Goal: Task Accomplishment & Management: Manage account settings

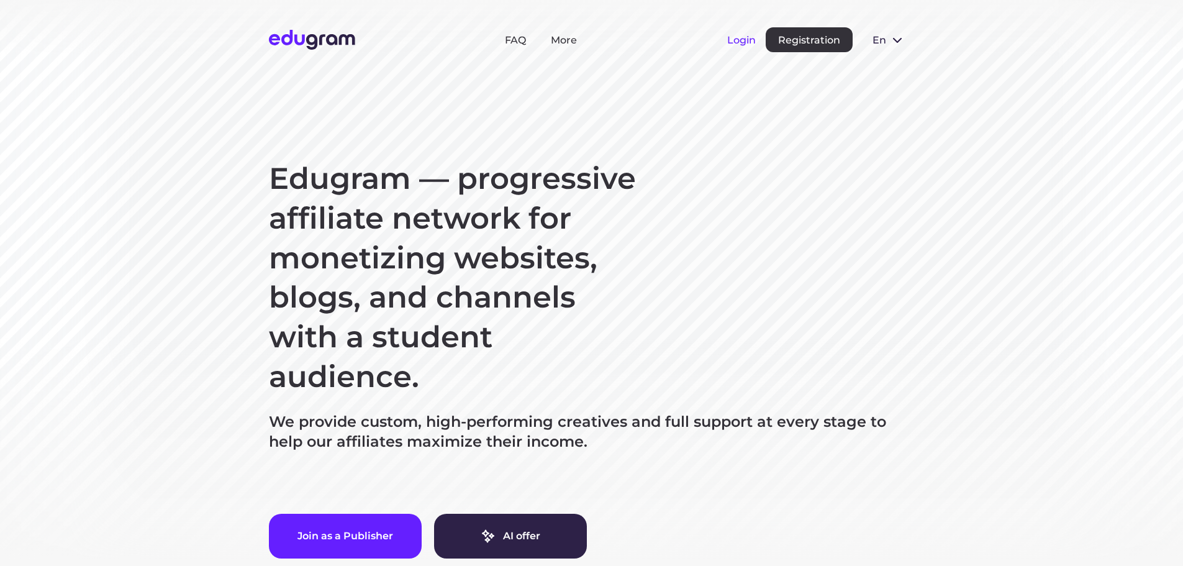
click at [742, 42] on button "Login" at bounding box center [741, 40] width 29 height 12
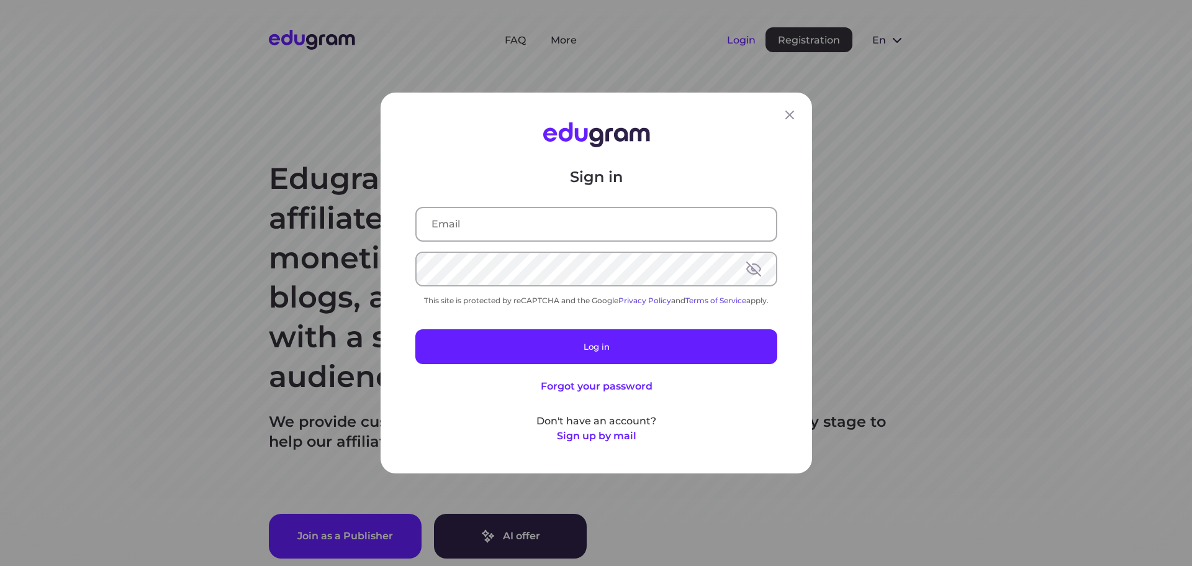
type input "[EMAIL_ADDRESS][DOMAIN_NAME]"
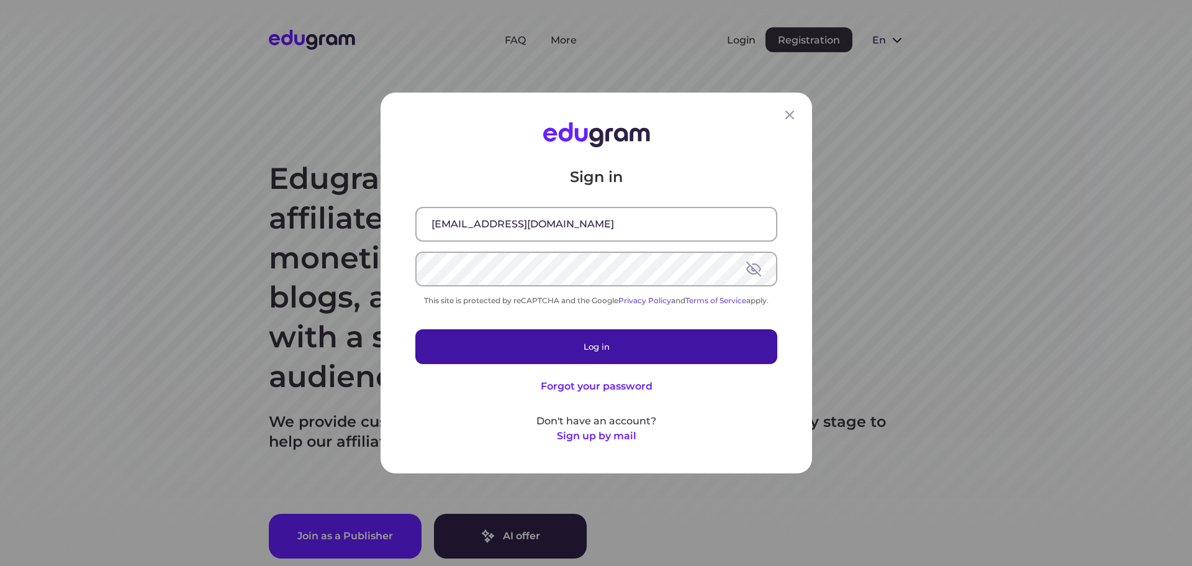
click at [638, 345] on button "Log in" at bounding box center [596, 346] width 362 height 35
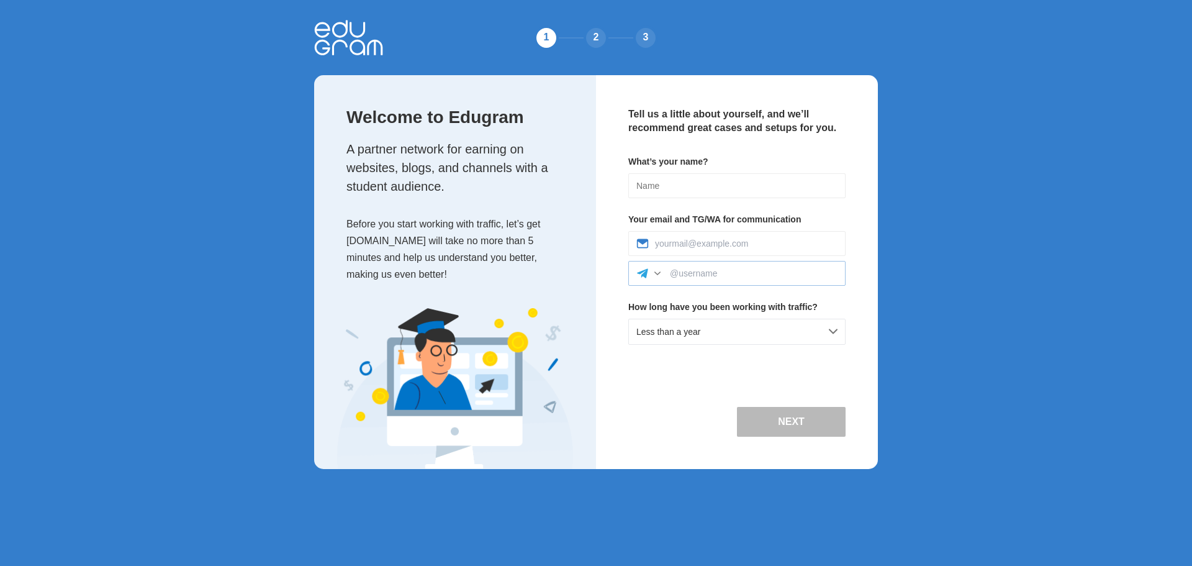
click at [689, 267] on div at bounding box center [736, 273] width 217 height 25
click at [692, 274] on input at bounding box center [754, 273] width 168 height 10
type input """
type input "@zheka071296"
click at [704, 189] on input at bounding box center [736, 185] width 217 height 25
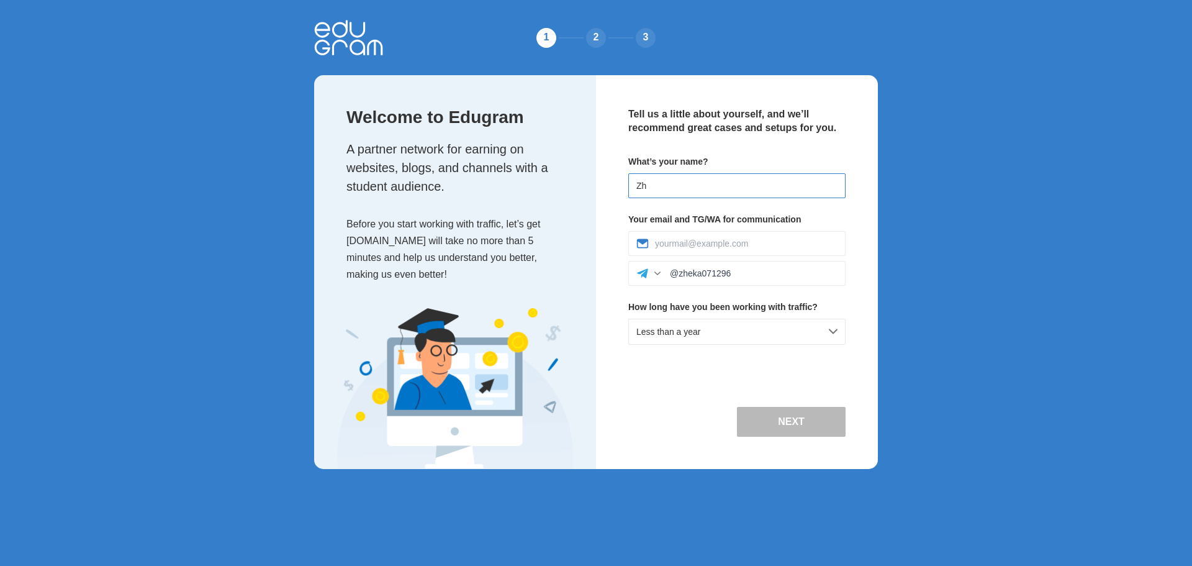
type input "Z"
type input "Yevhenii"
click at [763, 341] on div "Less than a year" at bounding box center [736, 332] width 217 height 26
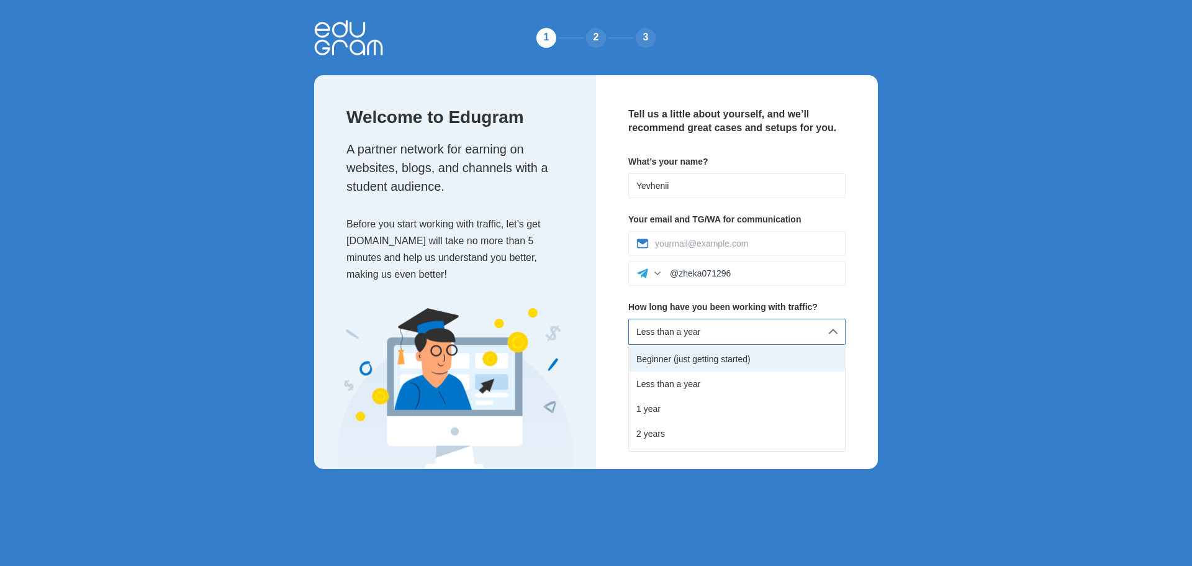
click at [770, 358] on div "Beginner (just getting started)" at bounding box center [737, 359] width 216 height 25
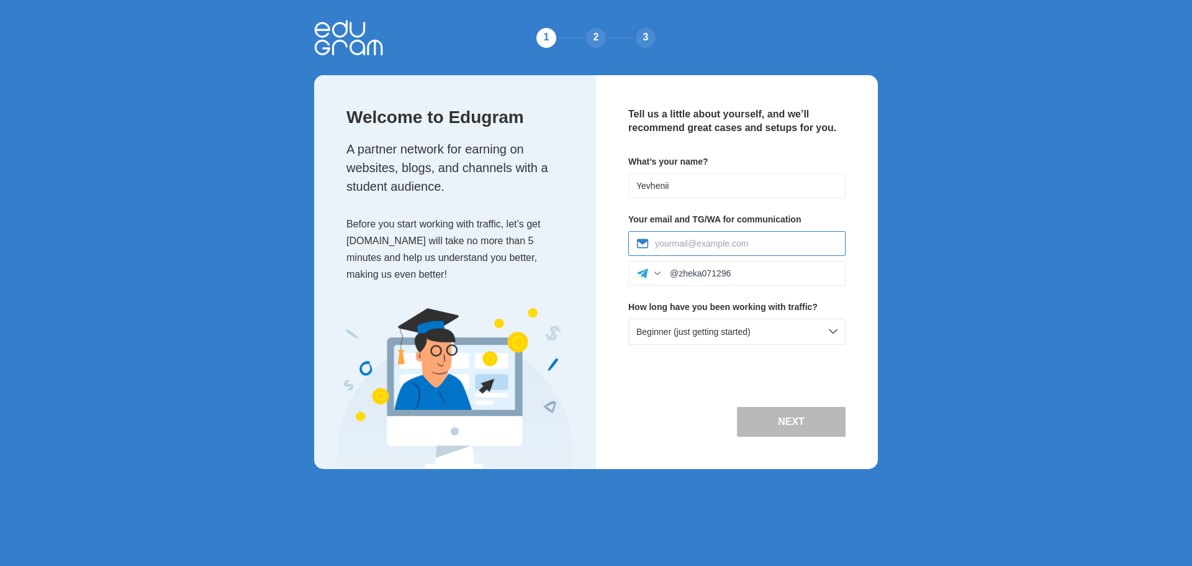
click at [758, 245] on input at bounding box center [746, 243] width 183 height 10
type input "ykutnenko666@gmail.com"
click at [795, 415] on button "Next" at bounding box center [791, 422] width 109 height 30
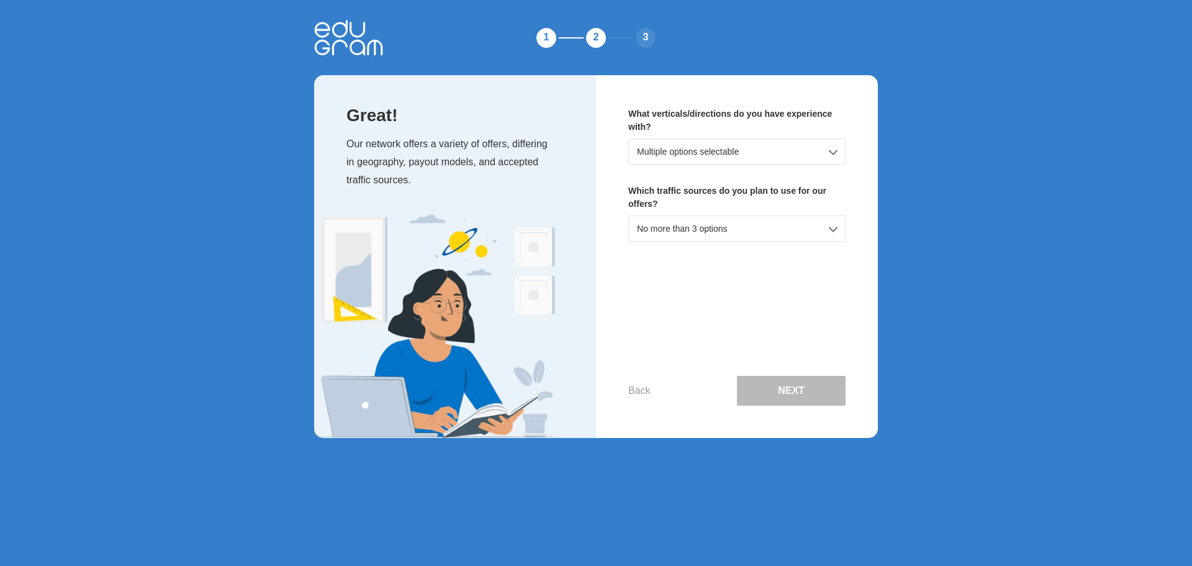
click at [730, 151] on div "Multiple options selectable" at bounding box center [736, 151] width 217 height 26
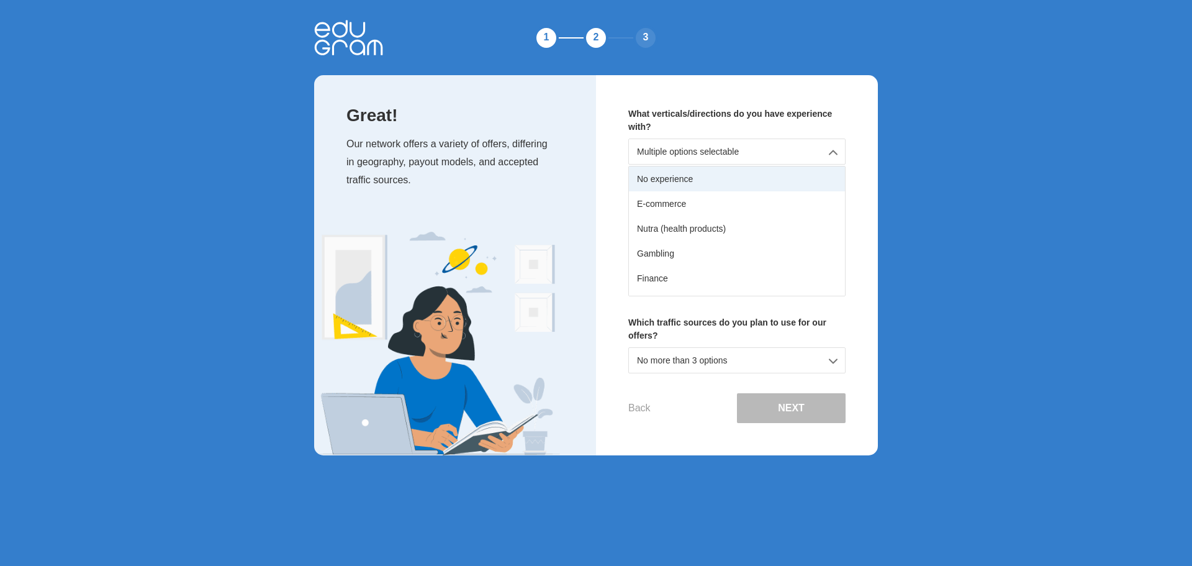
click at [734, 176] on div "No experience" at bounding box center [737, 178] width 216 height 25
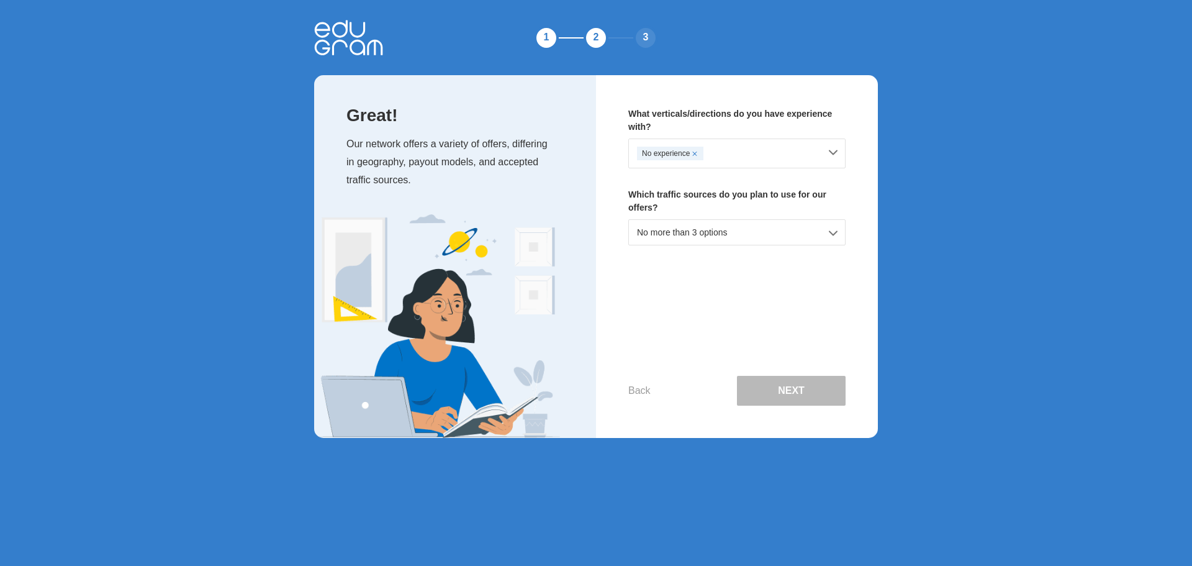
click at [785, 226] on div "No more than 3 options" at bounding box center [736, 232] width 217 height 26
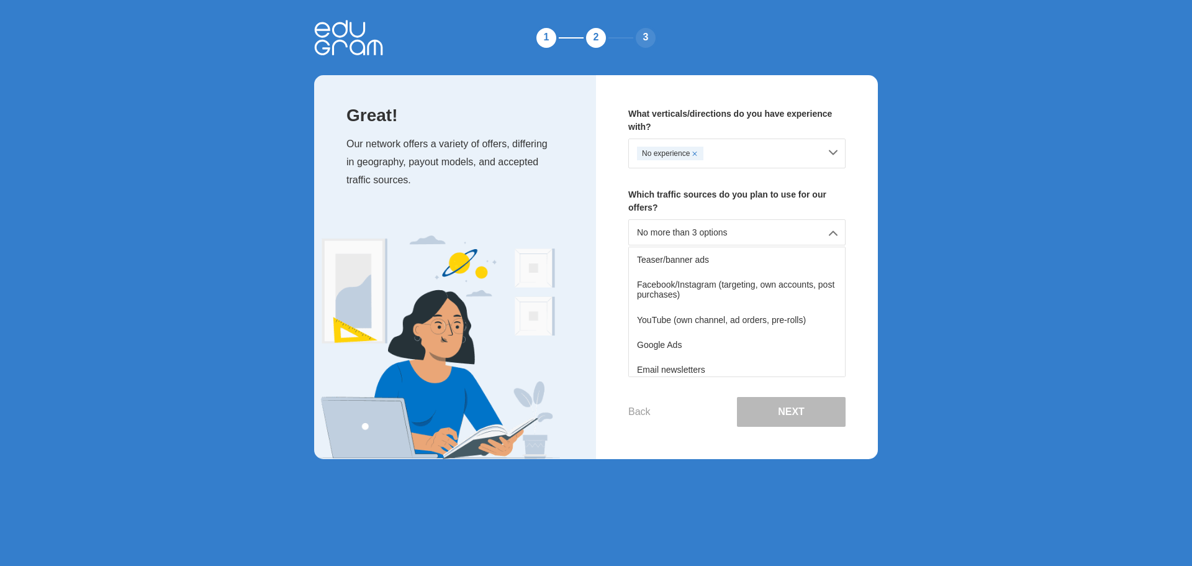
scroll to position [30, 0]
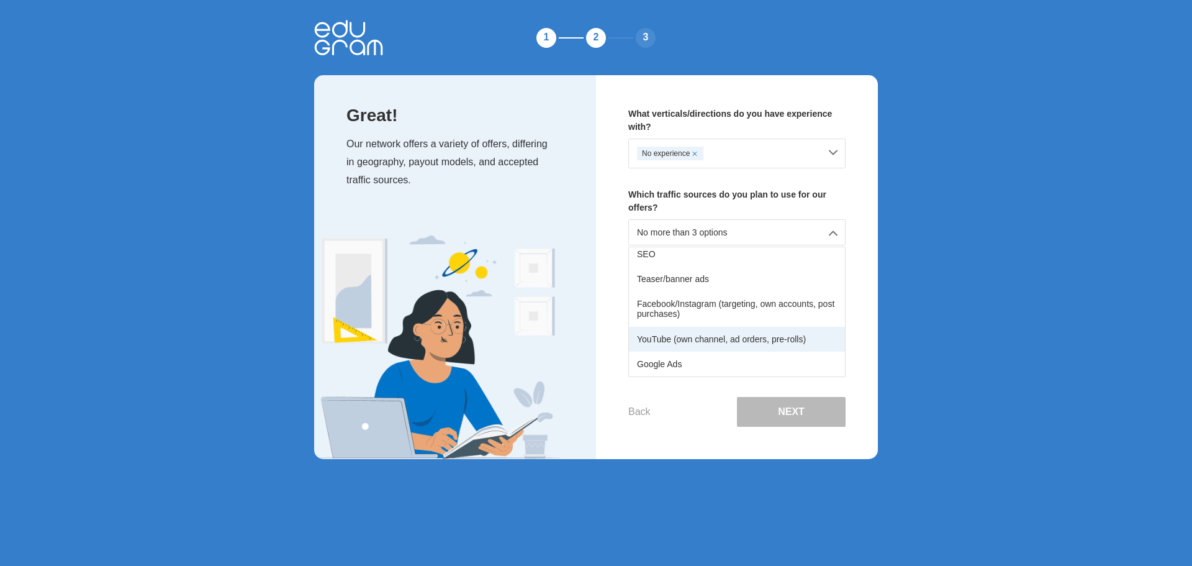
click at [733, 348] on div "YouTube (own channel, ad orders, pre-rolls)" at bounding box center [737, 339] width 216 height 25
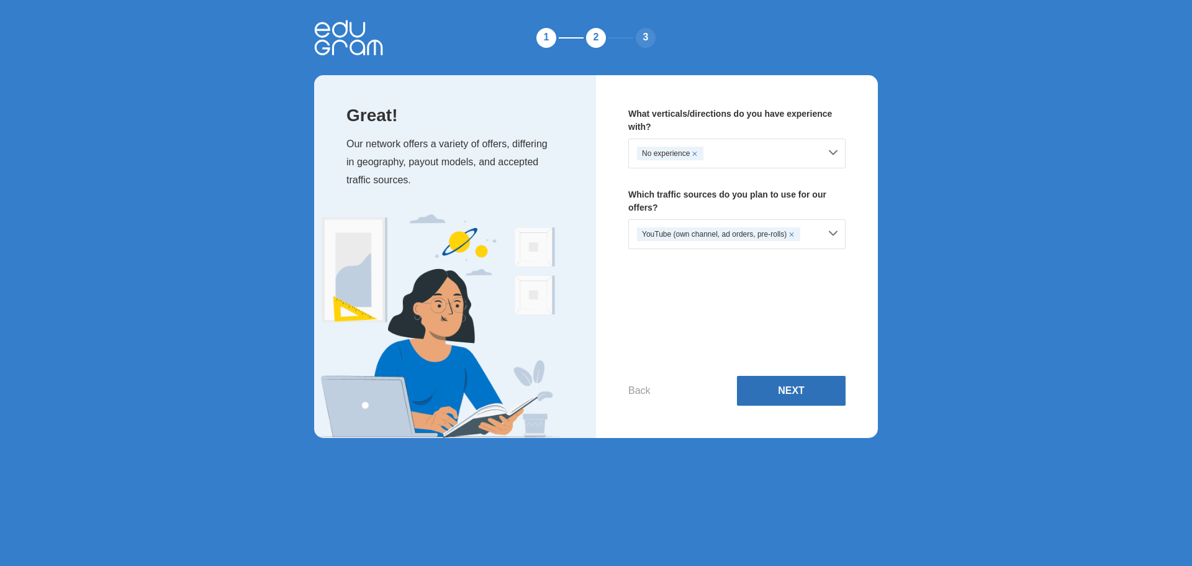
click at [792, 387] on button "Next" at bounding box center [791, 391] width 109 height 30
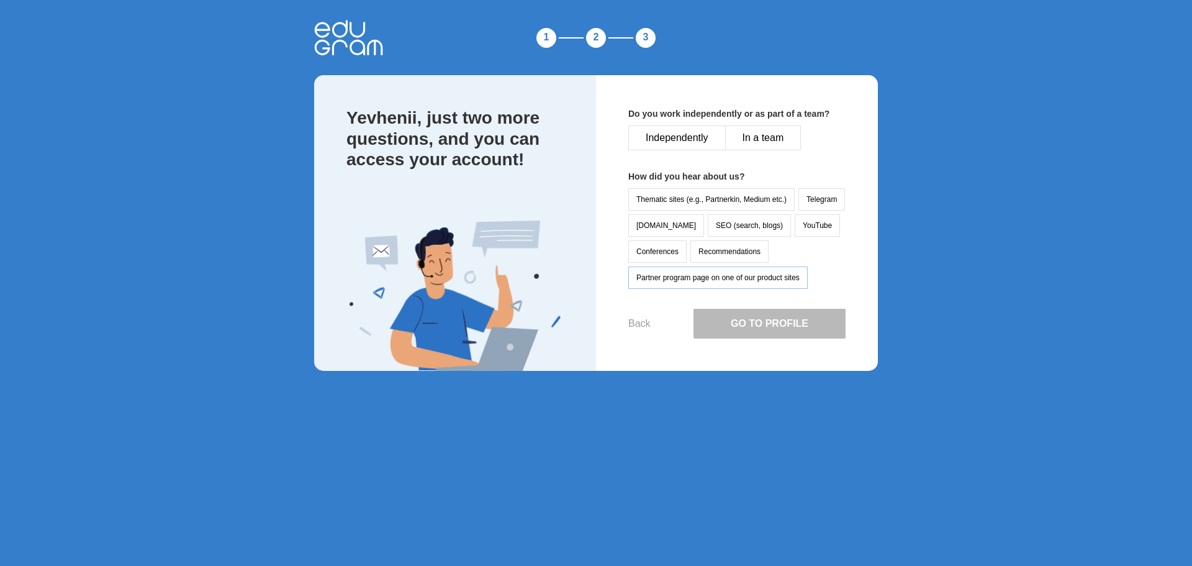
click at [782, 276] on button "Partner program page on one of our product sites" at bounding box center [717, 277] width 179 height 22
click at [787, 279] on button "Partner program page on one of our product sites" at bounding box center [717, 277] width 179 height 22
click at [715, 252] on button "Recommendations" at bounding box center [730, 251] width 78 height 22
click at [699, 138] on button "Independently" at bounding box center [676, 137] width 97 height 25
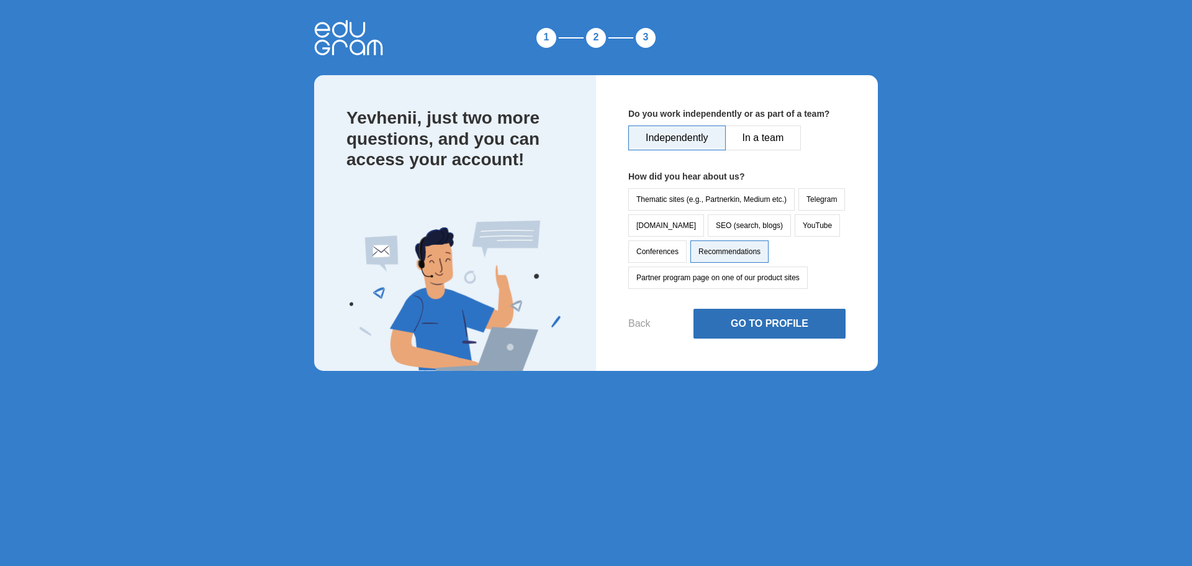
click at [745, 333] on button "Go to Profile" at bounding box center [770, 324] width 152 height 30
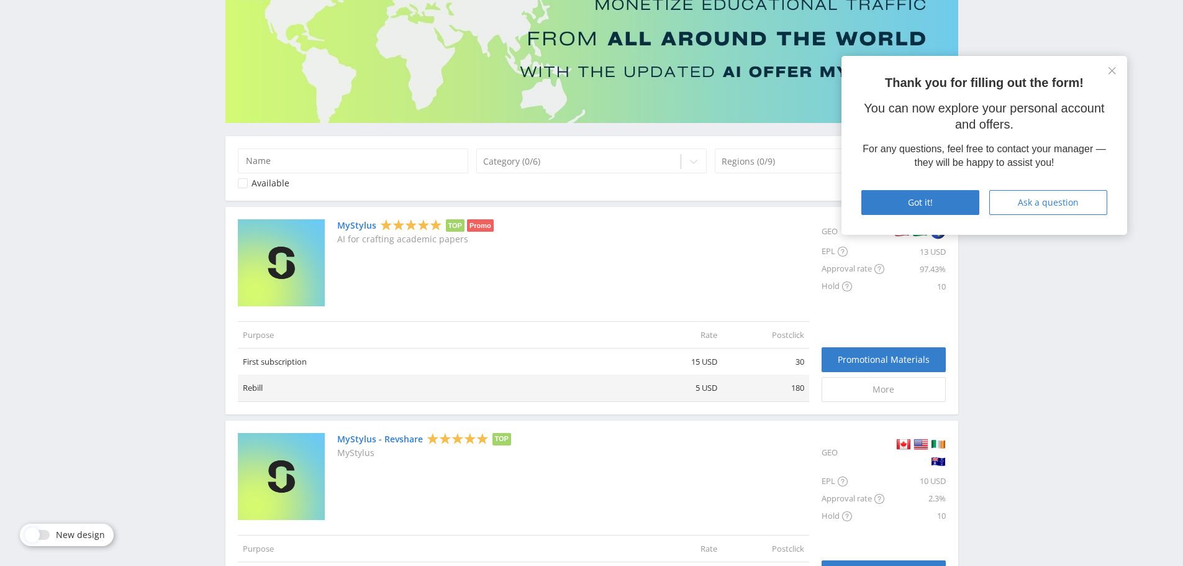
scroll to position [186, 0]
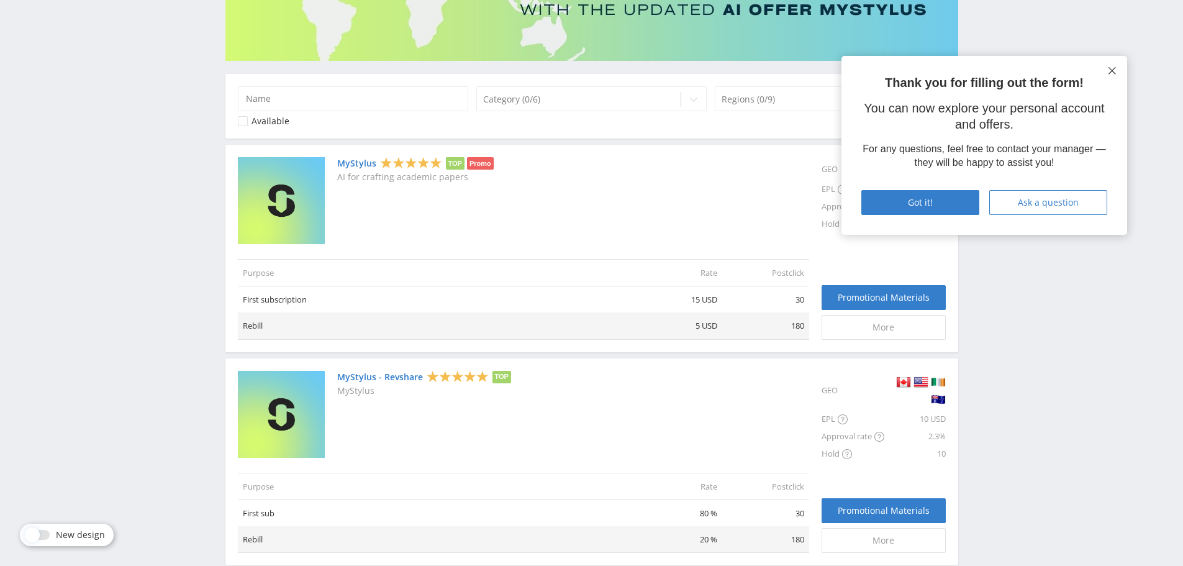
click at [1116, 68] on button at bounding box center [1112, 71] width 10 height 10
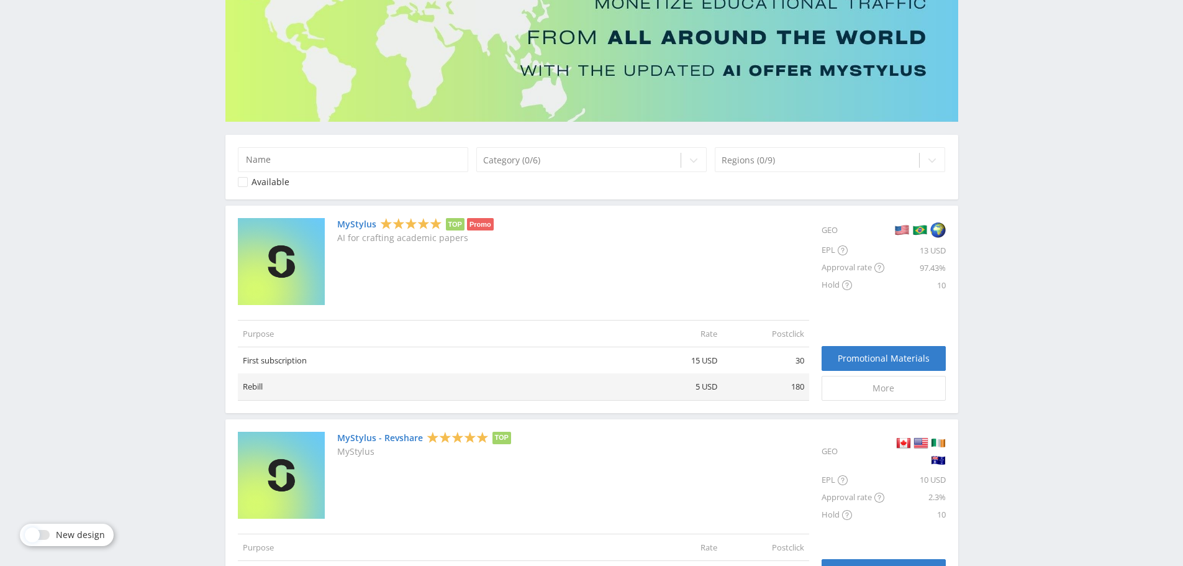
scroll to position [118, 0]
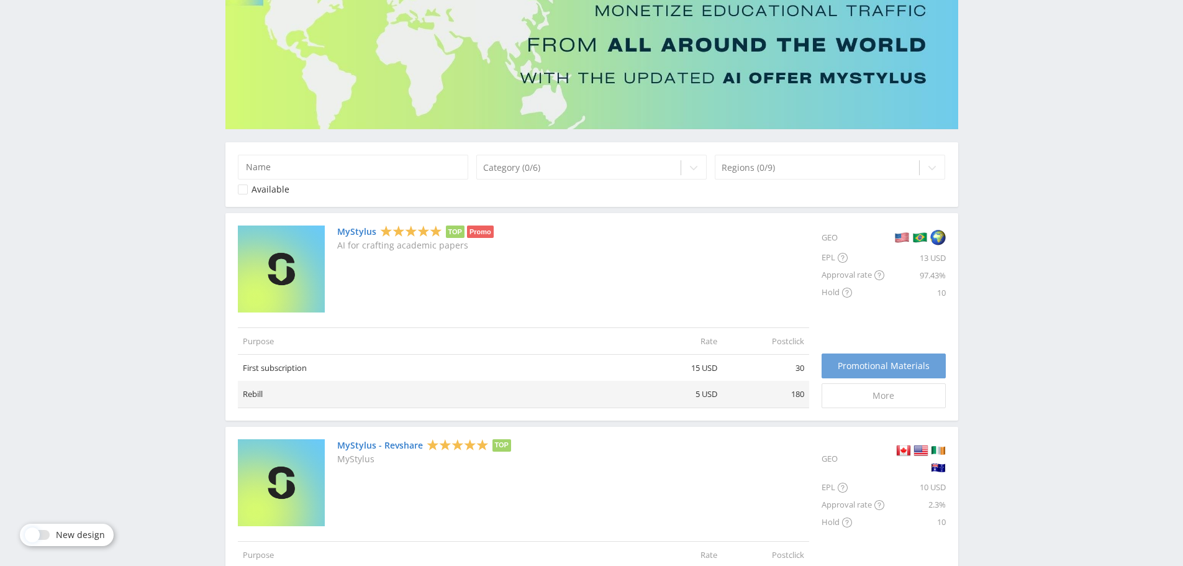
click at [895, 358] on link "Promotional Materials" at bounding box center [884, 365] width 124 height 25
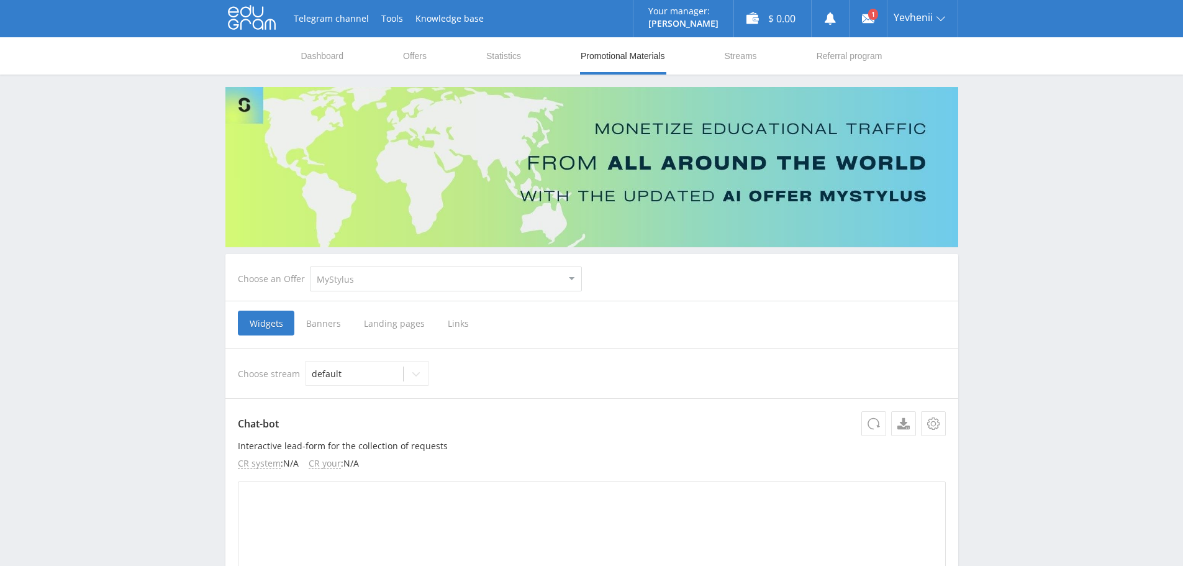
click at [330, 328] on span "Banners" at bounding box center [323, 322] width 58 height 25
click at [0, 0] on input "Banners" at bounding box center [0, 0] width 0 height 0
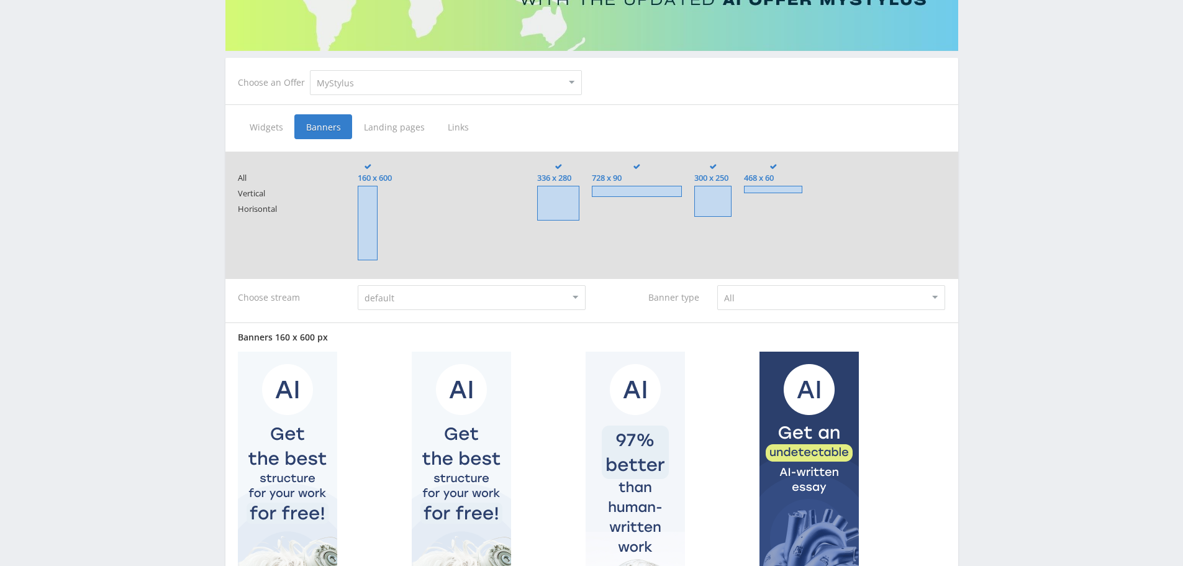
scroll to position [124, 0]
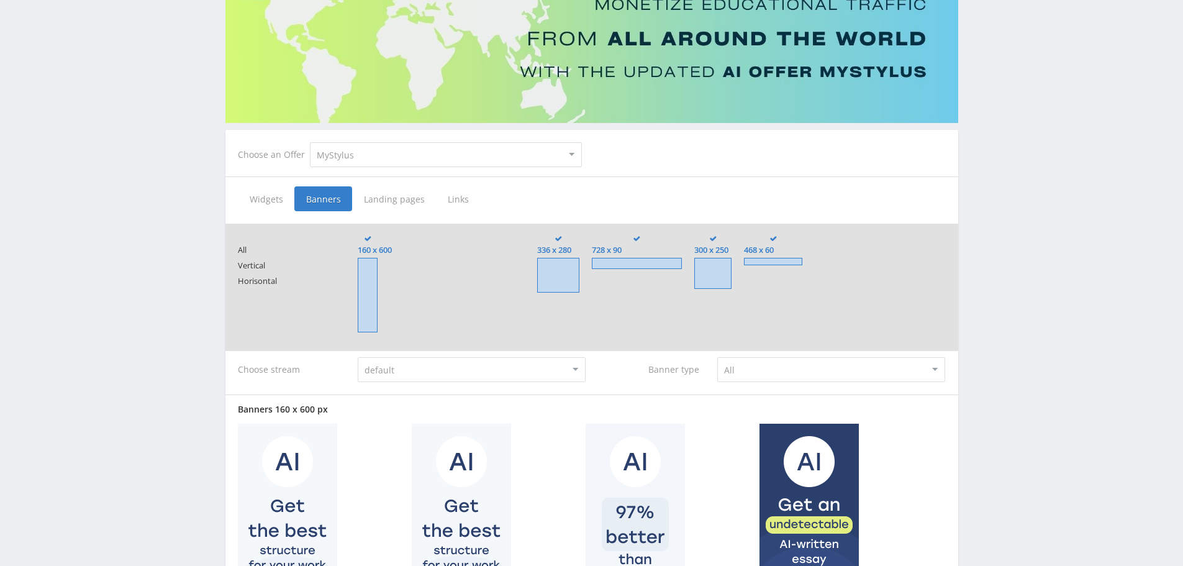
click at [390, 197] on span "Landing pages" at bounding box center [394, 198] width 84 height 25
click at [0, 0] on input "Landing pages" at bounding box center [0, 0] width 0 height 0
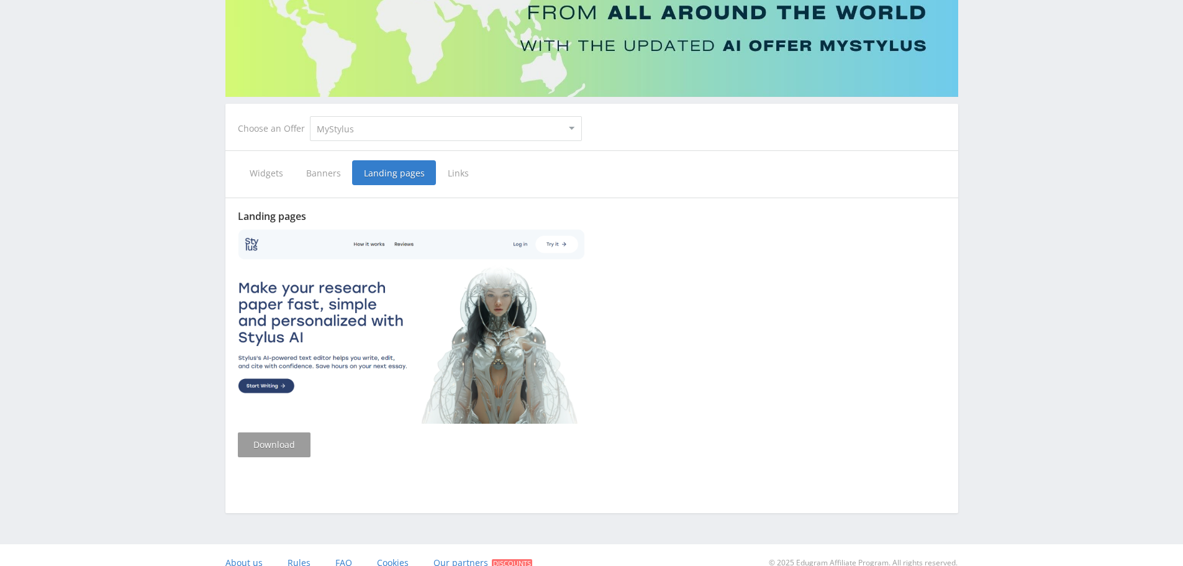
scroll to position [166, 0]
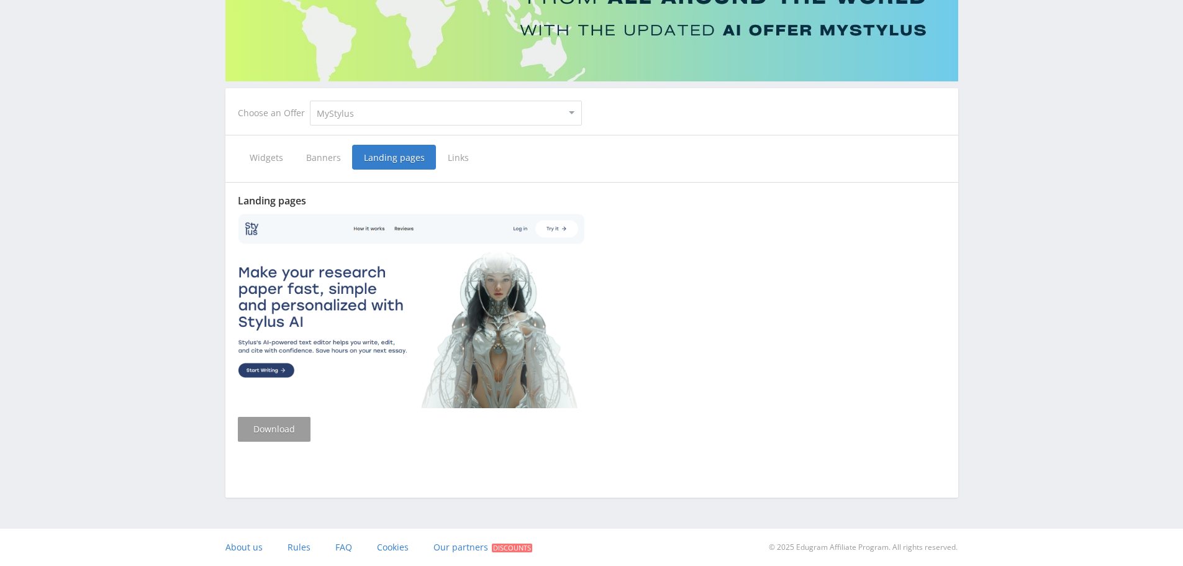
click at [450, 162] on span "Links" at bounding box center [458, 157] width 45 height 25
click at [0, 0] on input "Links" at bounding box center [0, 0] width 0 height 0
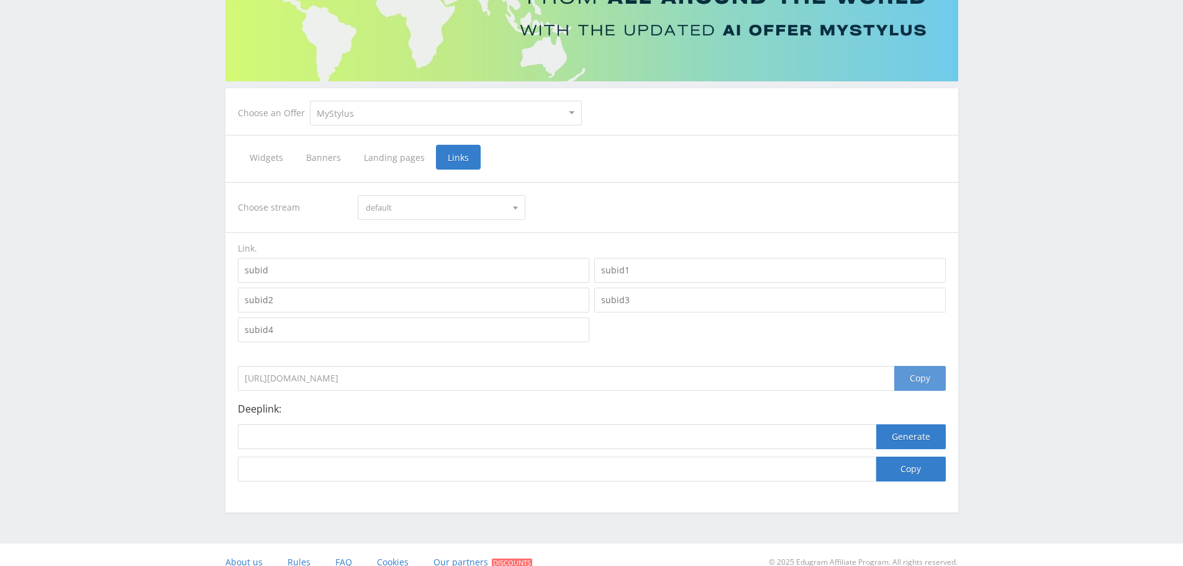
click at [915, 378] on div "Copy" at bounding box center [920, 378] width 52 height 25
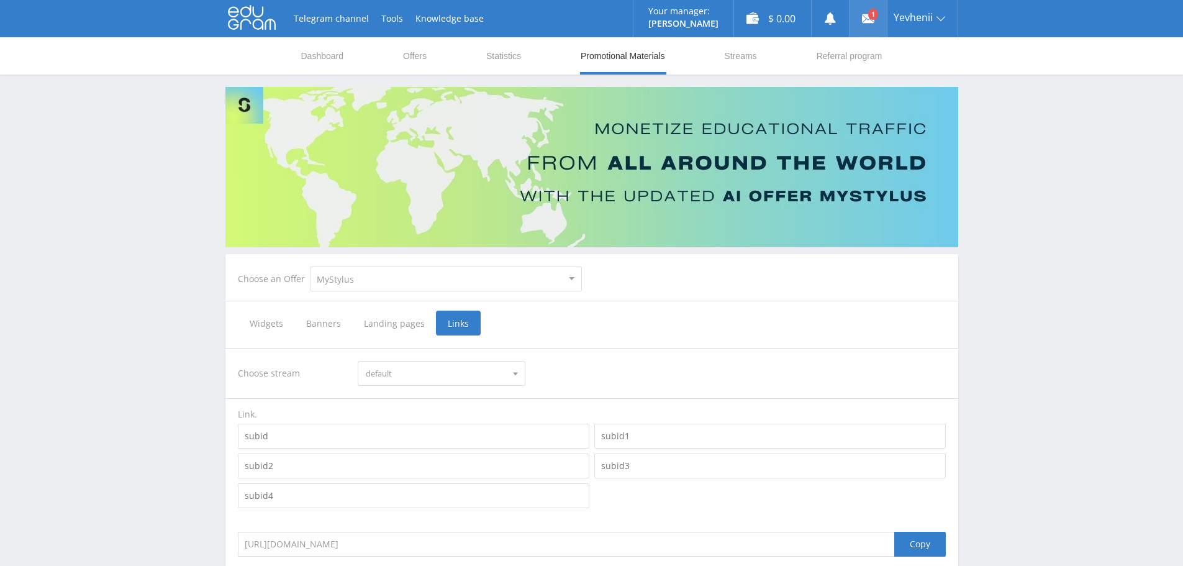
click at [859, 24] on link at bounding box center [868, 18] width 37 height 37
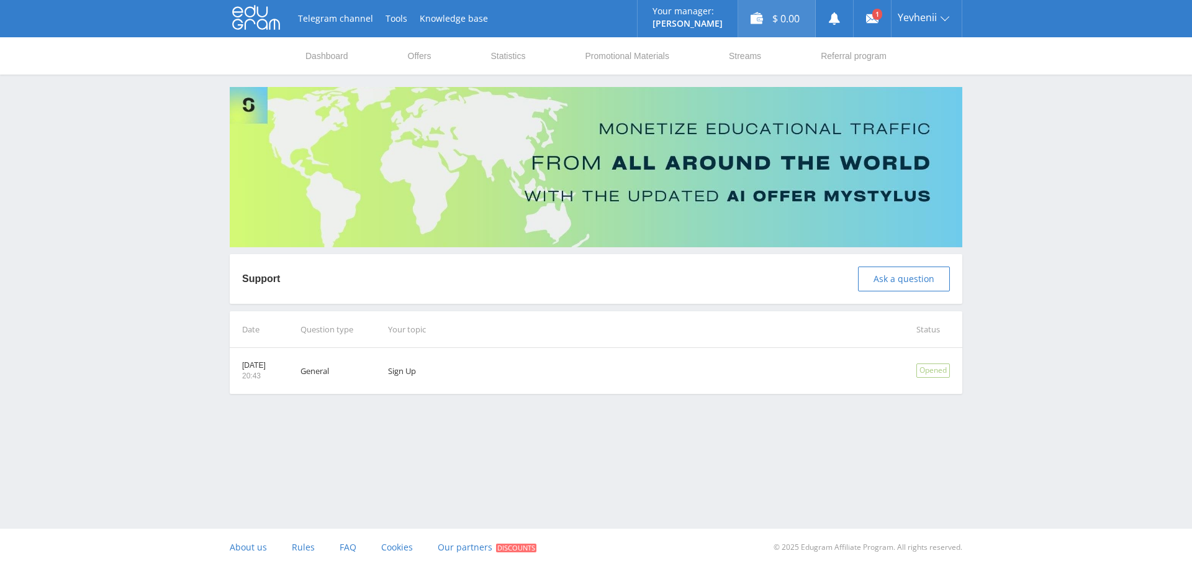
click at [779, 19] on div "$ 0.00" at bounding box center [776, 18] width 77 height 37
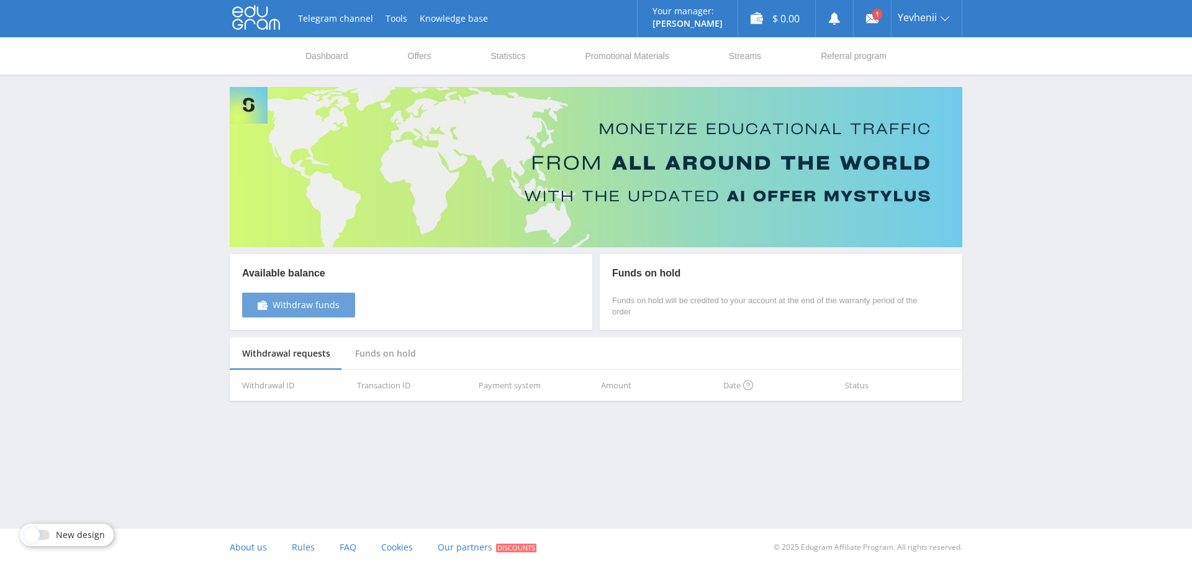
click at [312, 302] on span "Withdraw funds" at bounding box center [306, 305] width 67 height 10
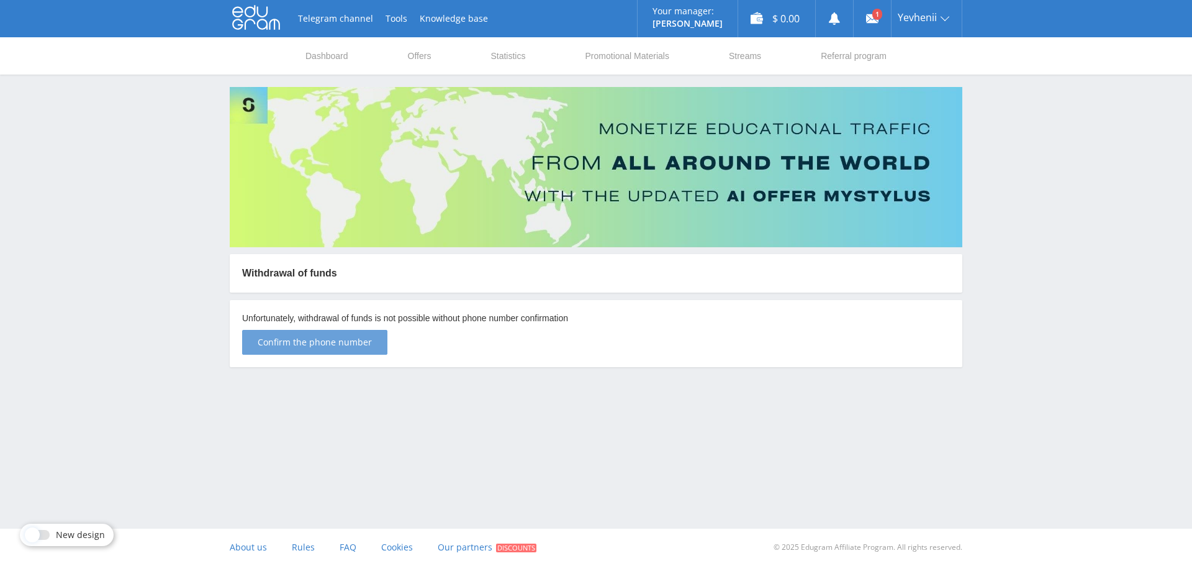
click at [336, 343] on span "Confirm the phone number" at bounding box center [315, 342] width 114 height 10
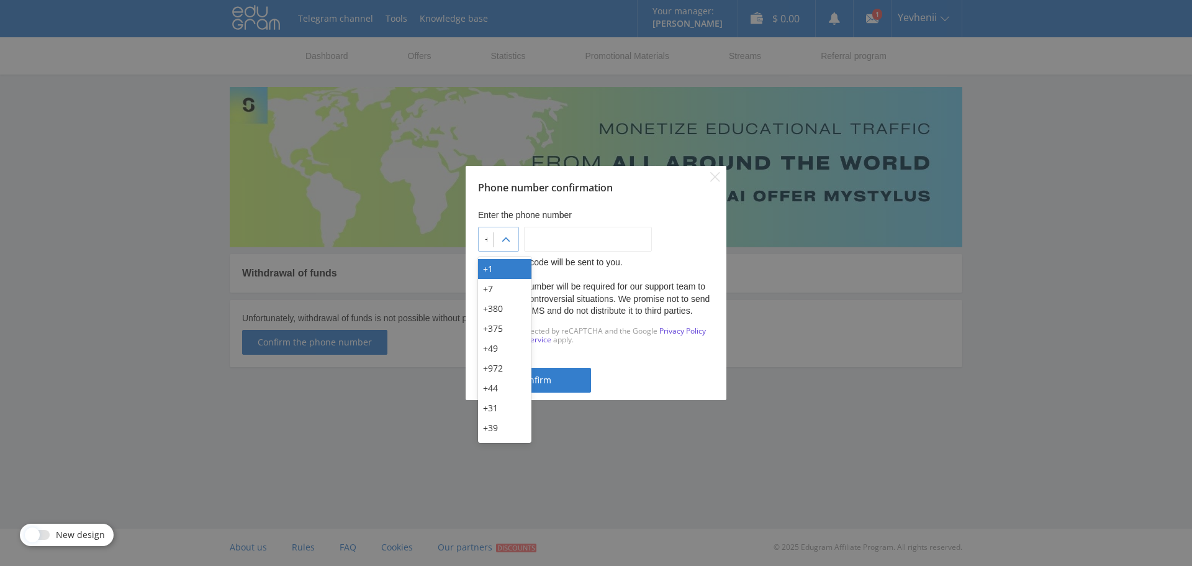
click at [511, 240] on icon at bounding box center [506, 240] width 10 height 10
click at [509, 304] on div "+380" at bounding box center [504, 309] width 53 height 20
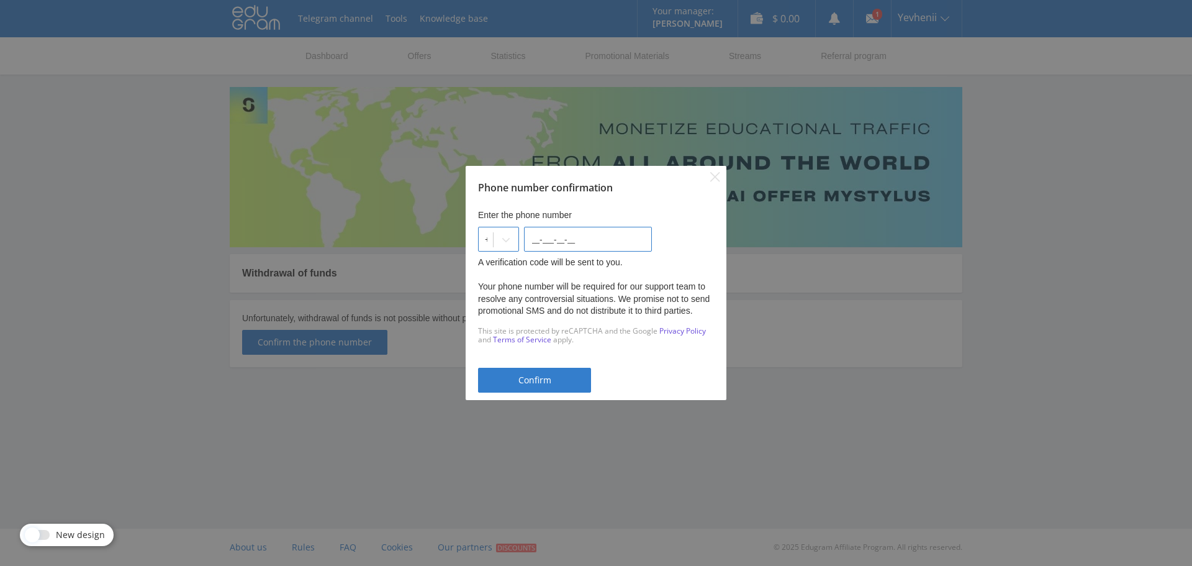
click at [567, 242] on input "__-___-__-__" at bounding box center [588, 239] width 128 height 25
type input "[PHONE_NUMBER]"
click at [555, 381] on div "Confirm" at bounding box center [535, 380] width 82 height 10
click at [504, 237] on div "+380" at bounding box center [498, 239] width 41 height 25
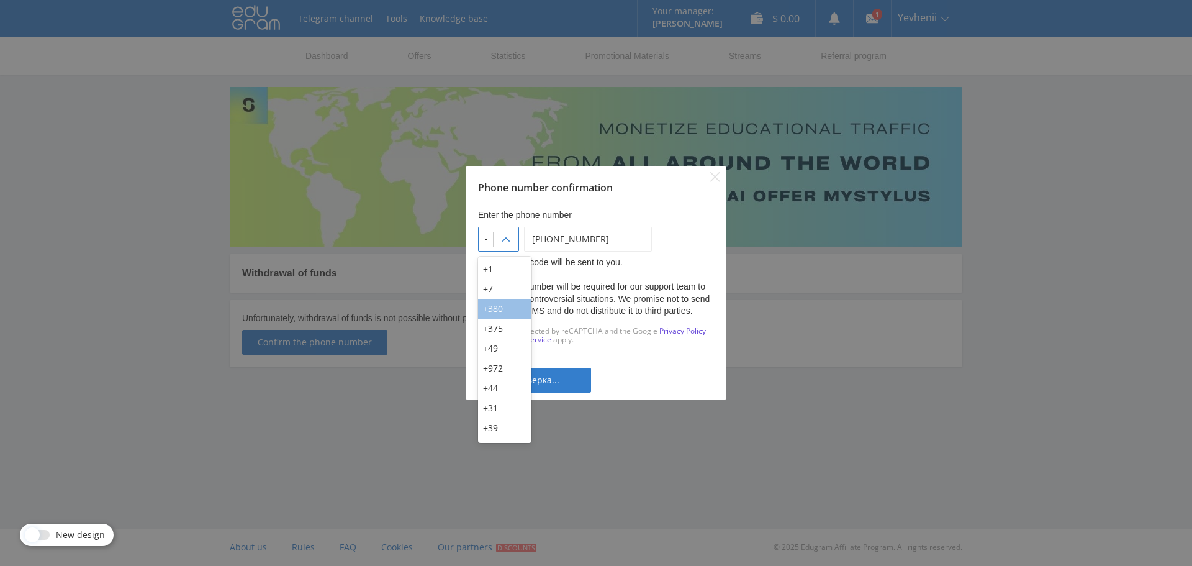
click at [510, 303] on div "+380" at bounding box center [504, 309] width 53 height 20
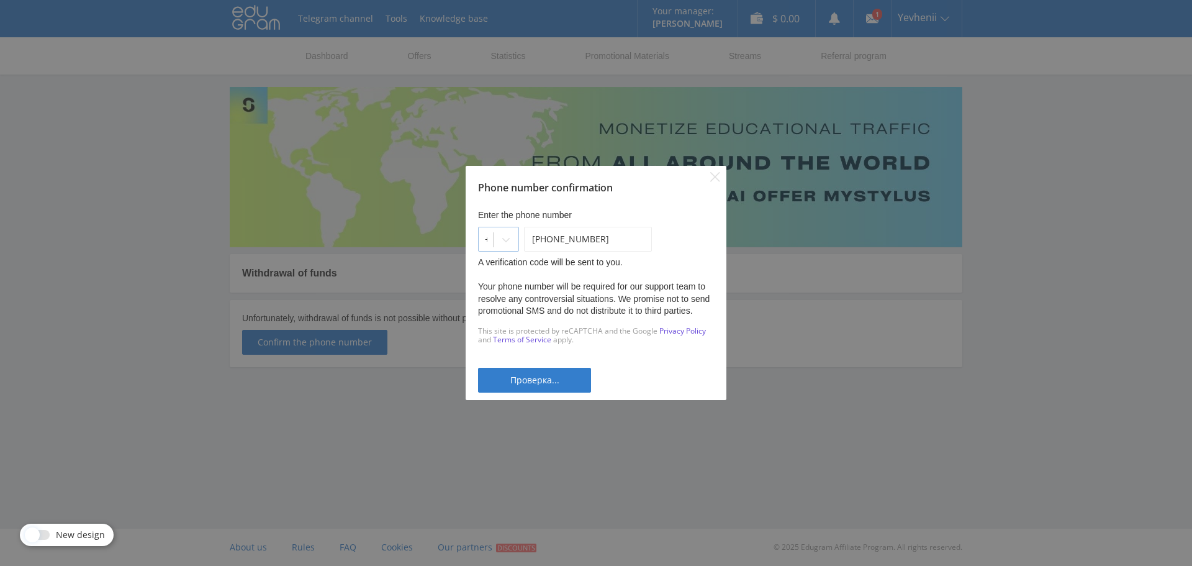
click at [519, 235] on div at bounding box center [506, 239] width 25 height 25
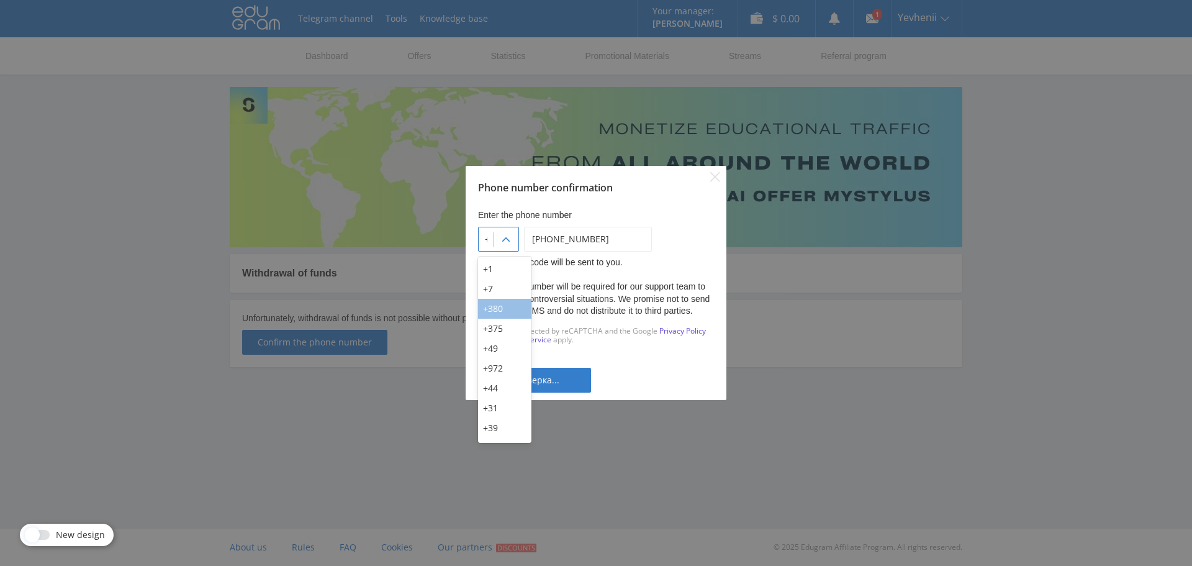
click at [514, 303] on div "+380" at bounding box center [504, 309] width 53 height 20
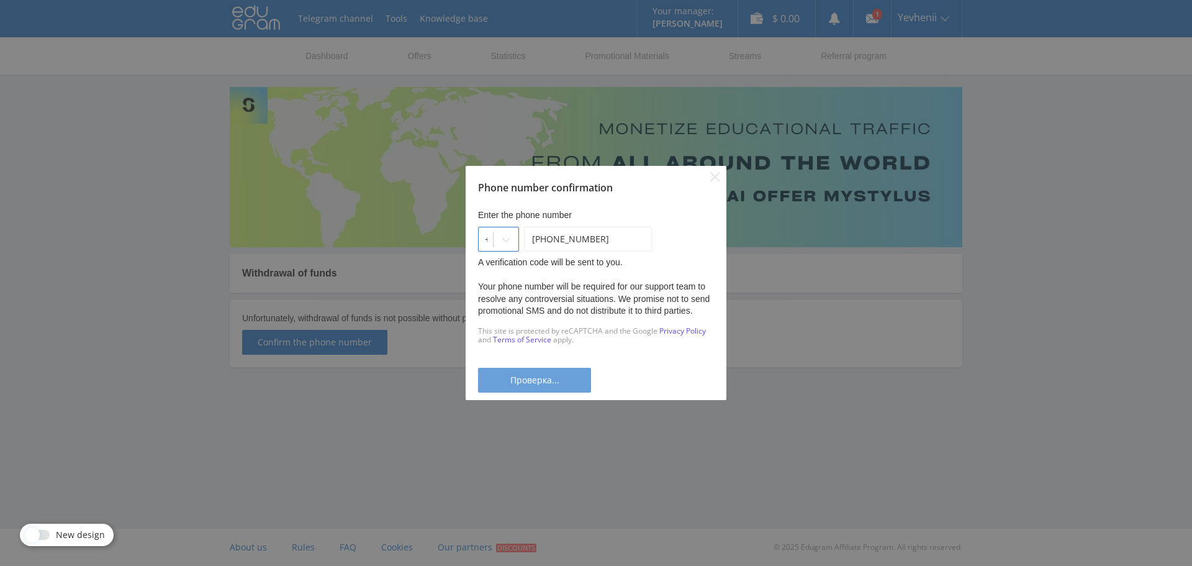
click at [567, 375] on div "Проверка..." at bounding box center [535, 380] width 82 height 10
click at [715, 172] on icon "Close" at bounding box center [715, 177] width 10 height 10
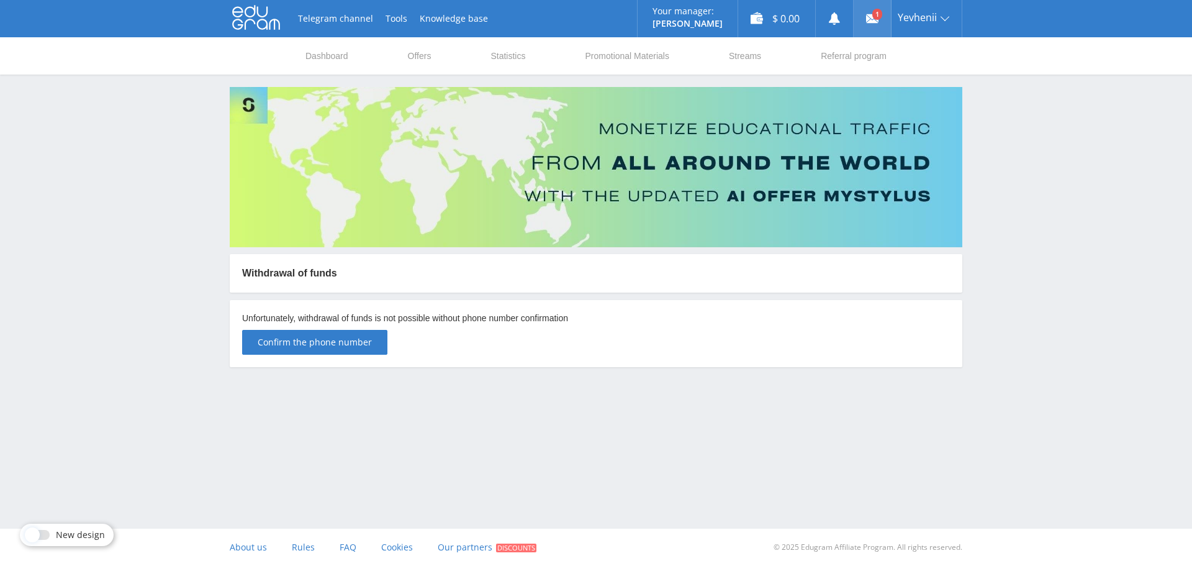
click at [870, 17] on icon at bounding box center [872, 18] width 12 height 12
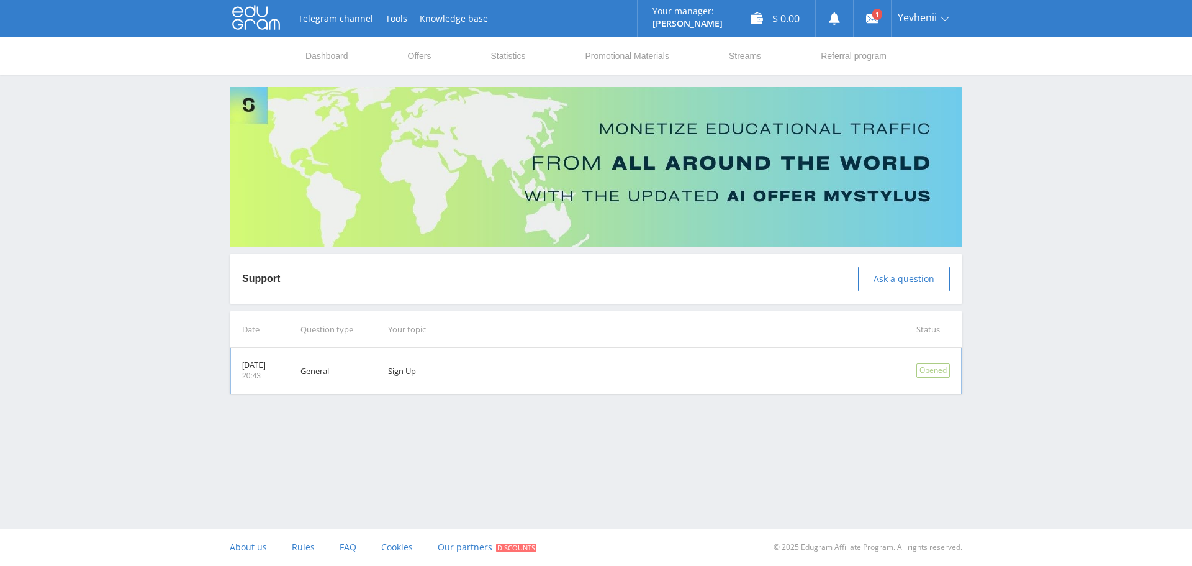
click at [443, 374] on td "Sign Up" at bounding box center [635, 371] width 528 height 46
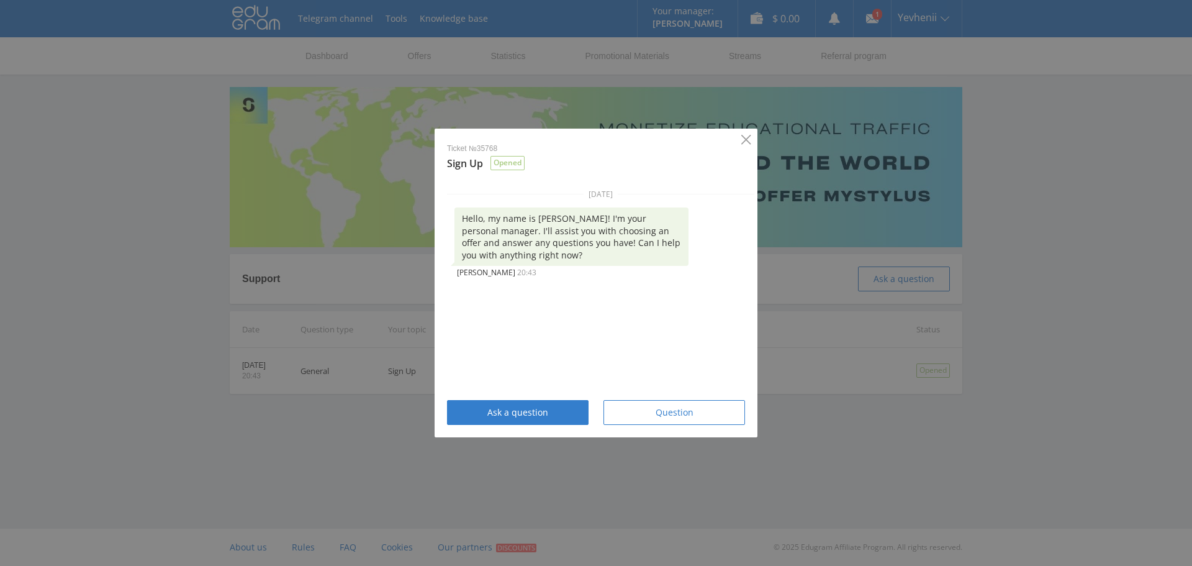
click at [743, 142] on icon "Close" at bounding box center [745, 139] width 9 height 9
